Goal: Register for event/course

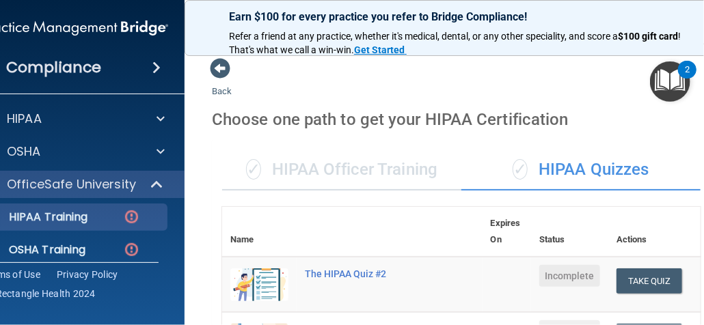
scroll to position [774, 0]
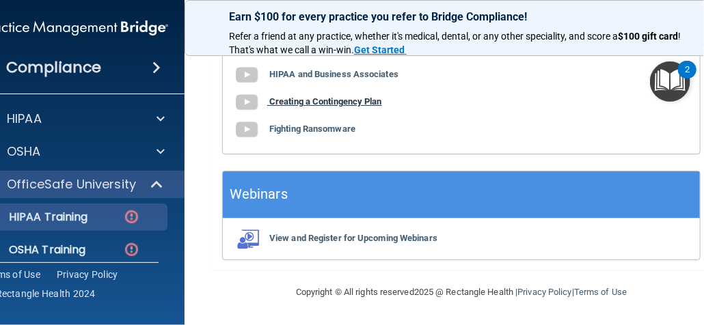
click at [333, 103] on b "Creating a Contingency Plan" at bounding box center [325, 101] width 113 height 10
click at [323, 131] on b "Fighting Ransomware" at bounding box center [312, 129] width 86 height 10
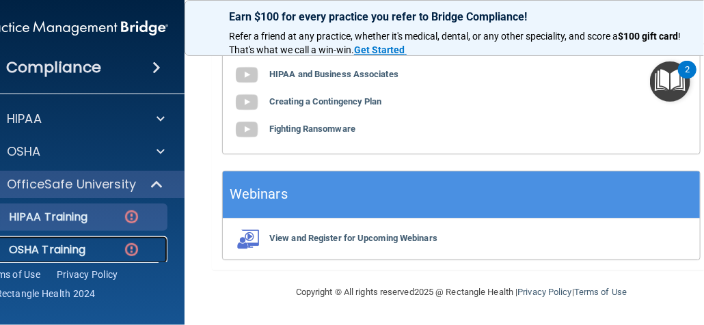
click at [58, 247] on p "OSHA Training" at bounding box center [30, 250] width 111 height 14
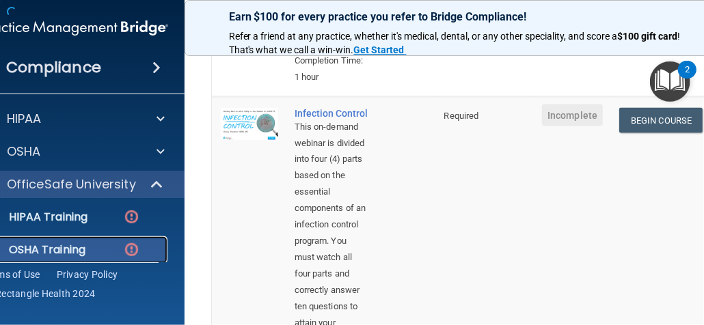
scroll to position [1189, 0]
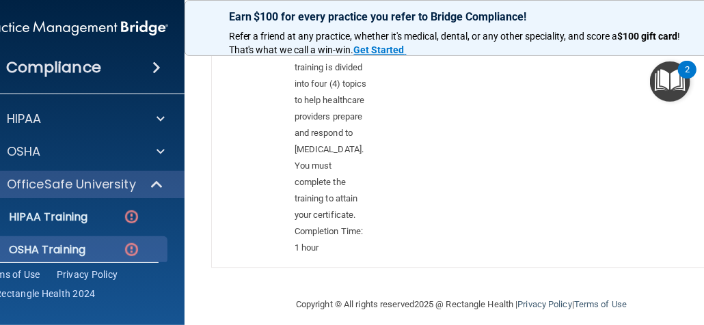
drag, startPoint x: 500, startPoint y: 146, endPoint x: 440, endPoint y: 158, distance: 61.3
click at [440, 158] on td "Optional" at bounding box center [462, 138] width 52 height 257
click at [694, 70] on div "2" at bounding box center [687, 70] width 18 height 18
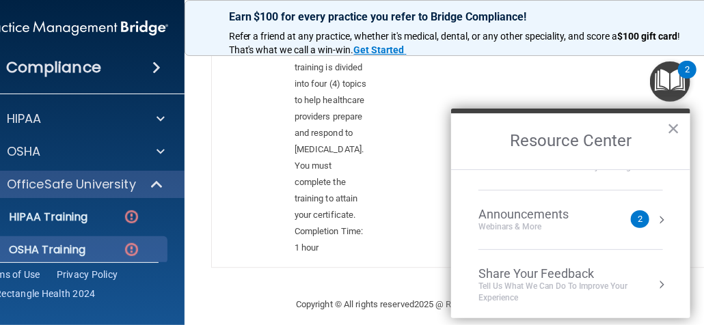
scroll to position [159, 0]
click at [532, 212] on div "Announcements" at bounding box center [538, 213] width 118 height 15
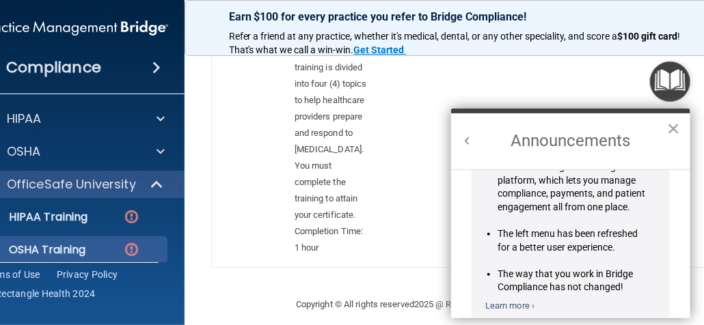
scroll to position [94, 0]
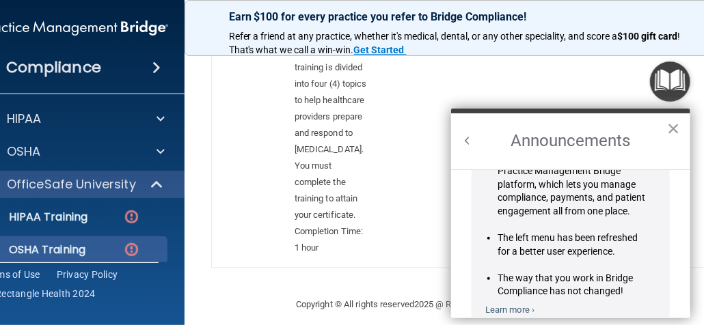
click at [669, 124] on button "×" at bounding box center [673, 129] width 13 height 22
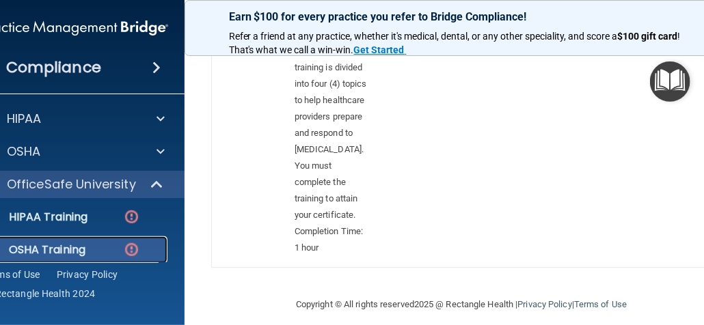
click at [129, 250] on img at bounding box center [131, 249] width 17 height 17
click at [75, 256] on p "OSHA Training" at bounding box center [30, 250] width 111 height 14
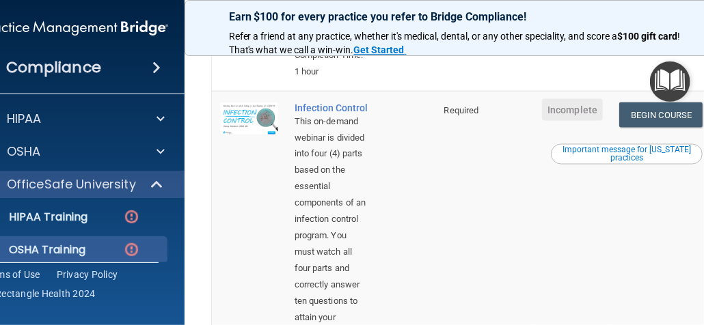
click at [487, 212] on td at bounding box center [510, 256] width 46 height 329
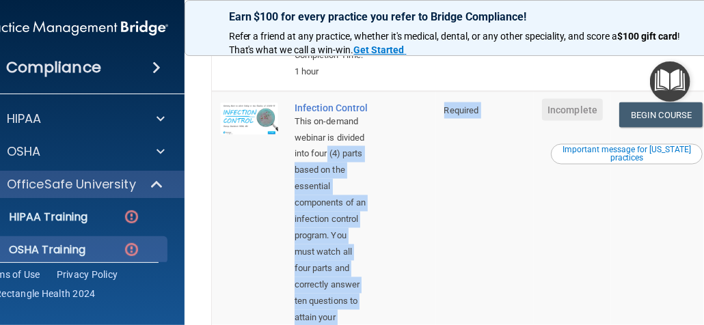
drag, startPoint x: 377, startPoint y: 150, endPoint x: 362, endPoint y: 100, distance: 51.7
click at [362, 100] on tr "Infection Control This on-demand webinar is divided into four (4) parts based o…" at bounding box center [462, 256] width 500 height 329
click at [498, 213] on td at bounding box center [510, 256] width 46 height 329
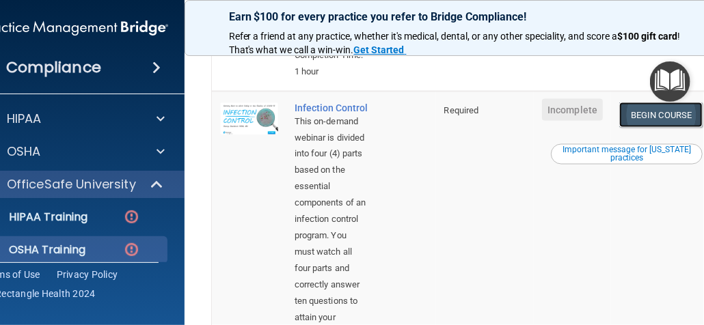
click at [640, 103] on link "Begin Course" at bounding box center [660, 115] width 83 height 25
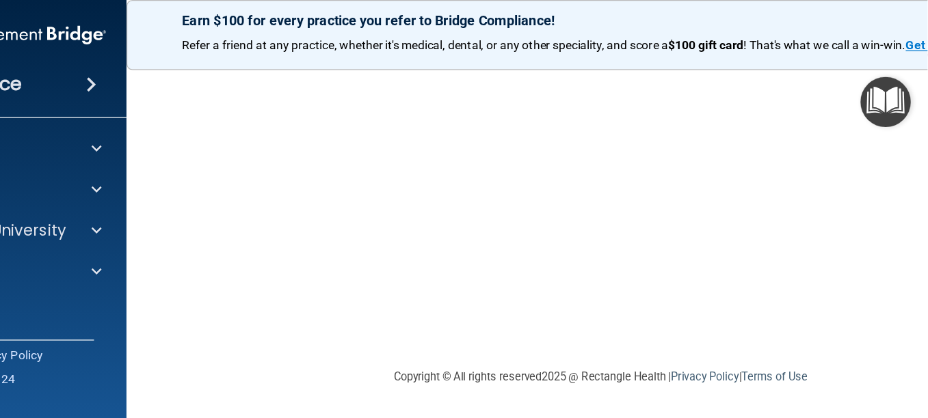
scroll to position [167, 0]
